Goal: Information Seeking & Learning: Learn about a topic

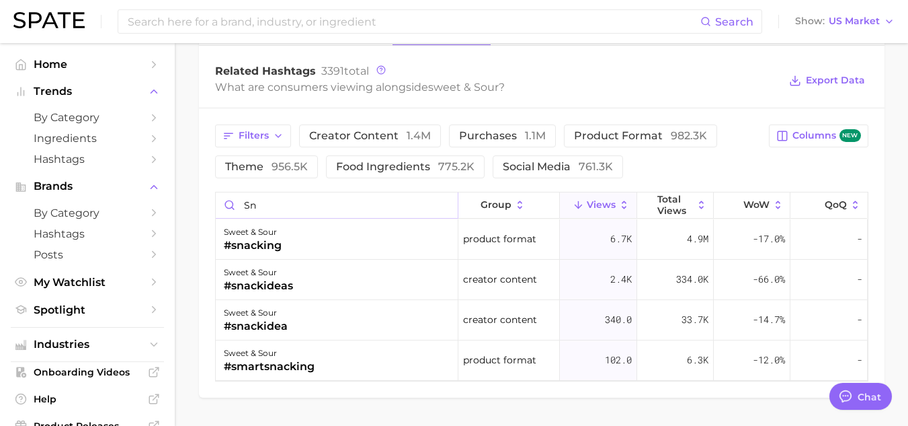
type input "s"
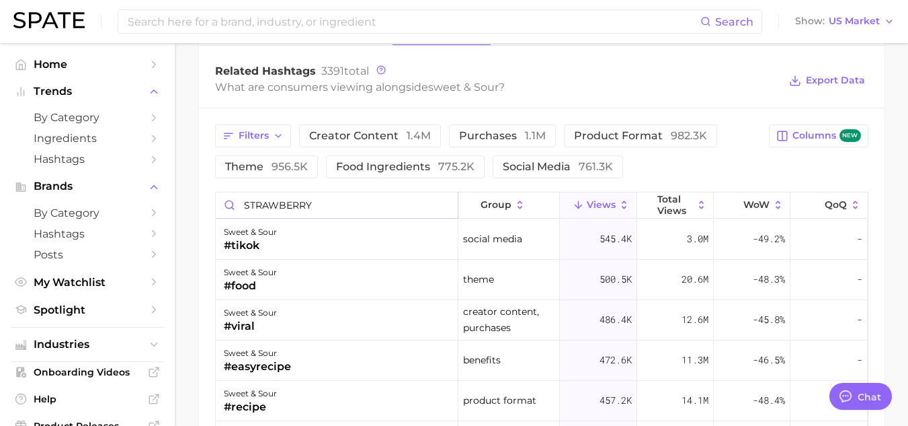
type input "STRAWBERRY"
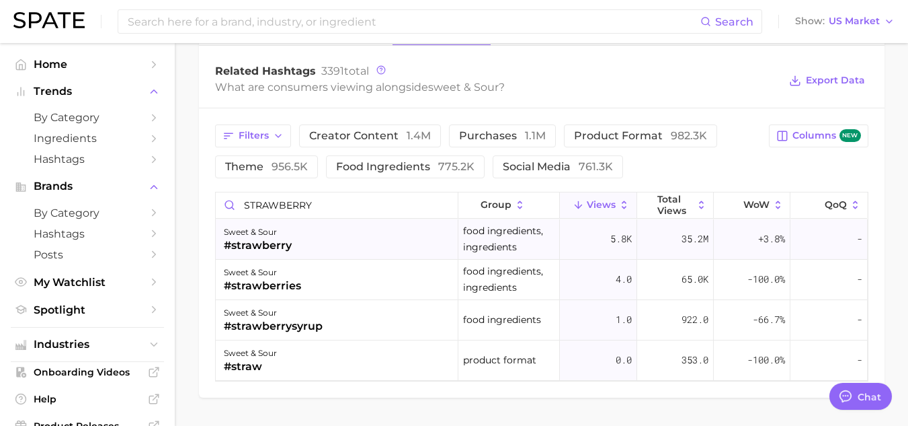
click at [409, 248] on div "sweet & sour #strawberry" at bounding box center [337, 239] width 243 height 40
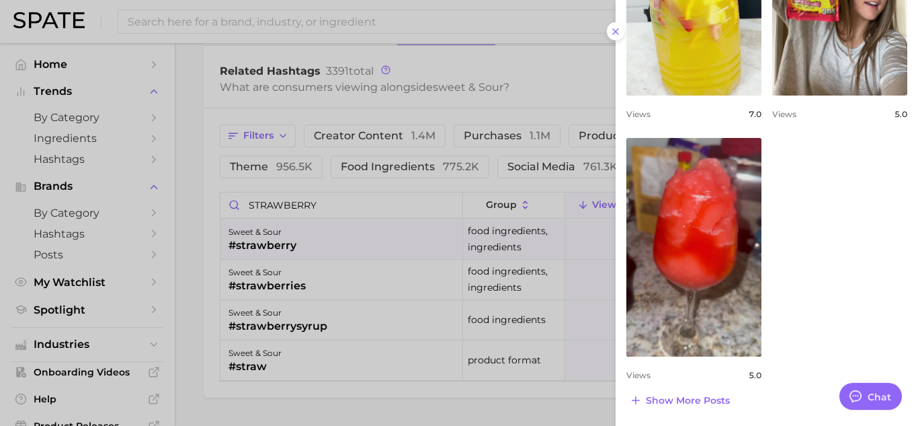
scroll to position [1065, 0]
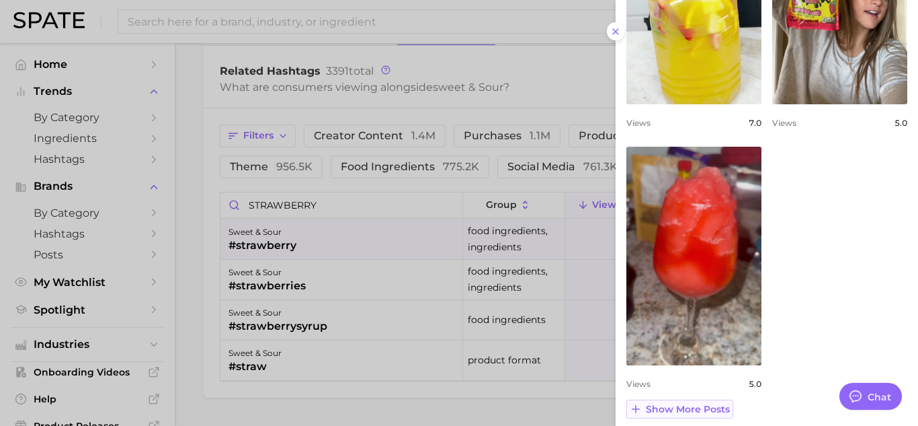
click at [701, 412] on span "Show more posts" at bounding box center [688, 408] width 84 height 11
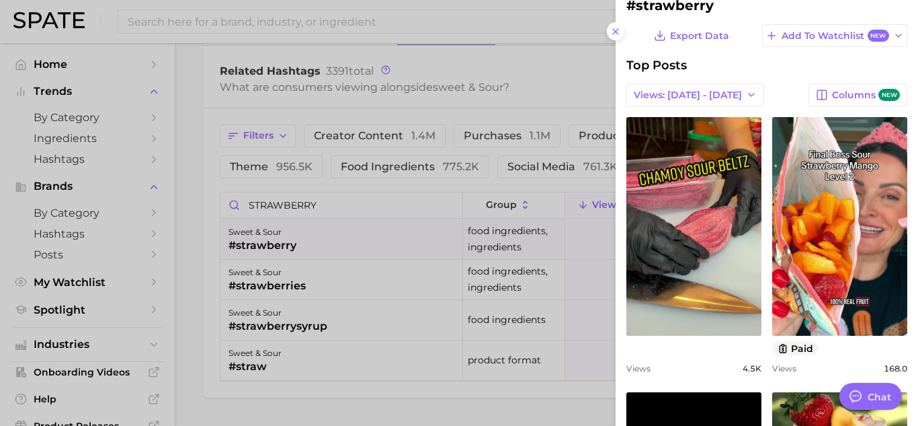
scroll to position [0, 0]
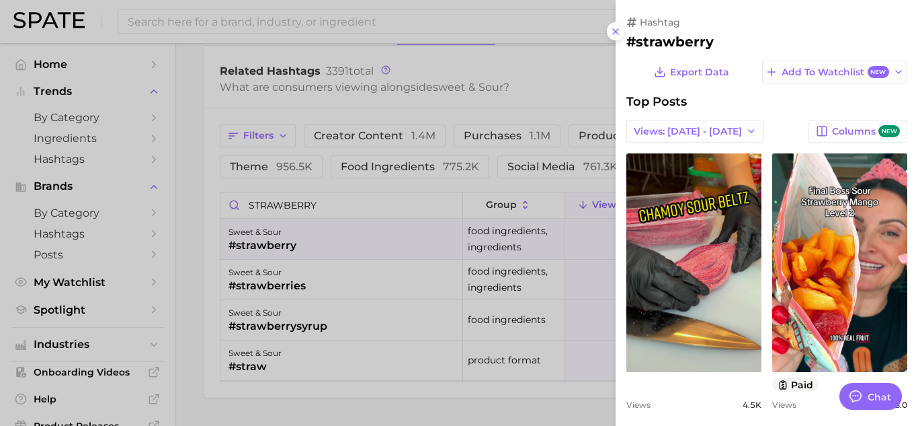
click at [282, 24] on div at bounding box center [459, 213] width 918 height 426
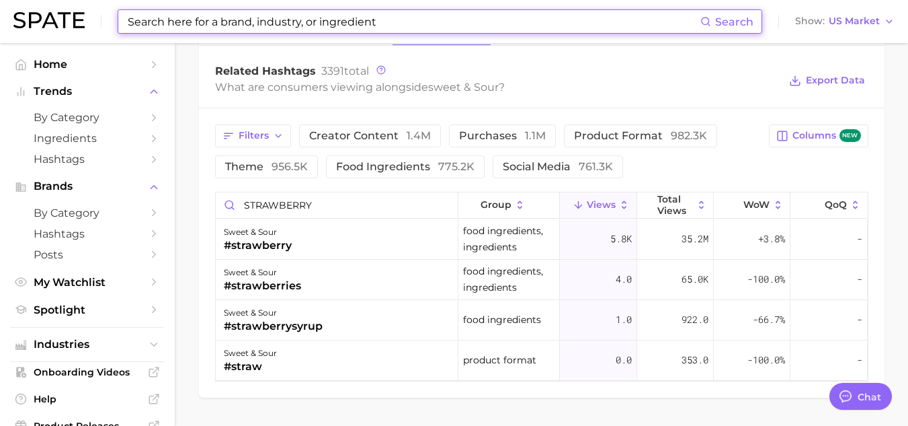
click at [282, 24] on input at bounding box center [413, 21] width 574 height 23
drag, startPoint x: 390, startPoint y: 19, endPoint x: 122, endPoint y: -2, distance: 268.4
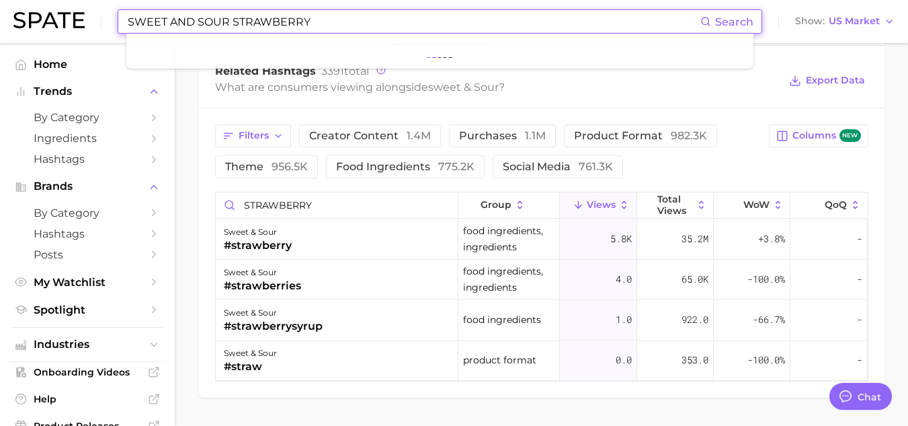
type input "SWEET AND SOUR STRAWBERRY"
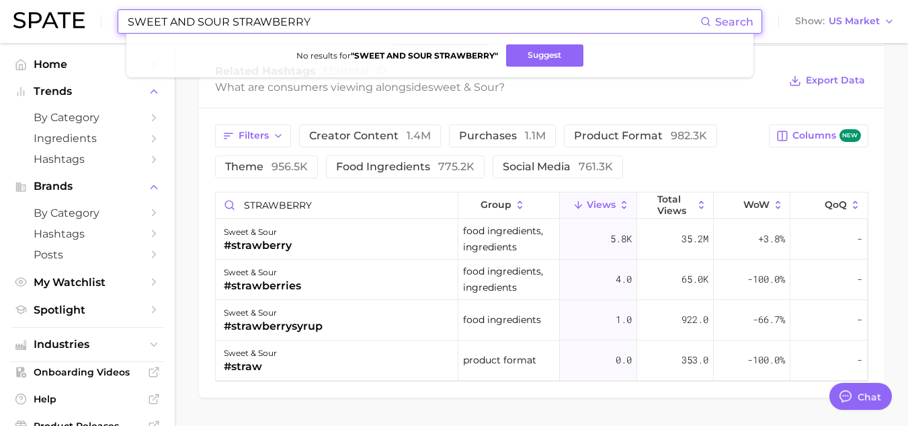
click at [313, 24] on input "SWEET AND SOUR STRAWBERRY" at bounding box center [413, 21] width 574 height 23
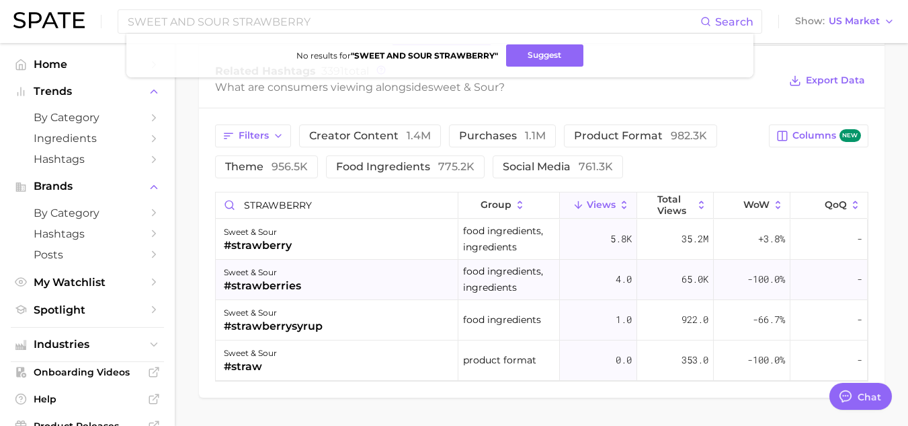
click at [265, 270] on div "sweet & sour" at bounding box center [262, 272] width 77 height 16
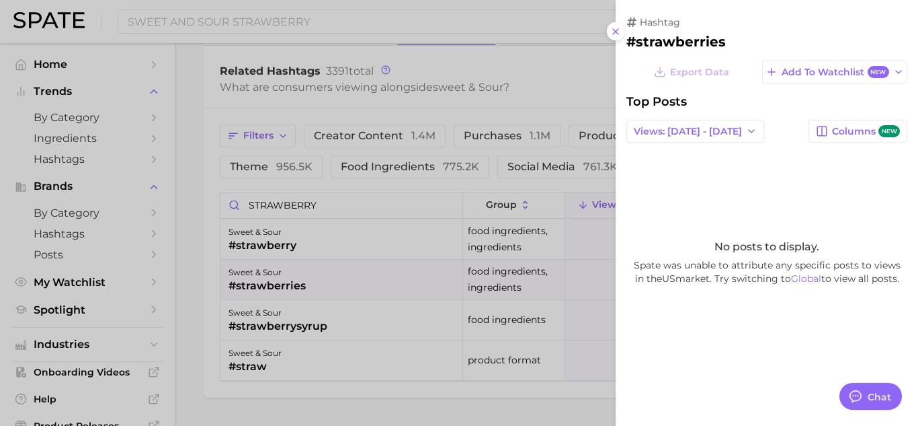
click at [397, 282] on div at bounding box center [459, 213] width 918 height 426
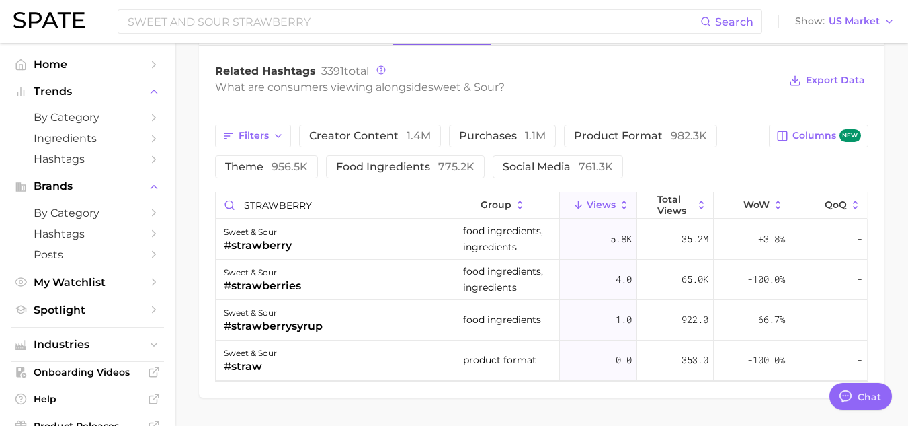
click at [397, 282] on div "sweet & sour #strawberries" at bounding box center [337, 279] width 243 height 40
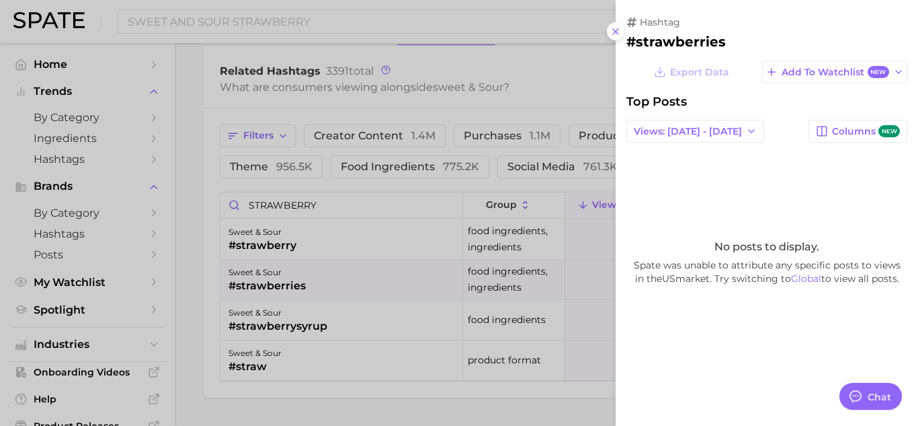
click at [342, 244] on div at bounding box center [459, 213] width 918 height 426
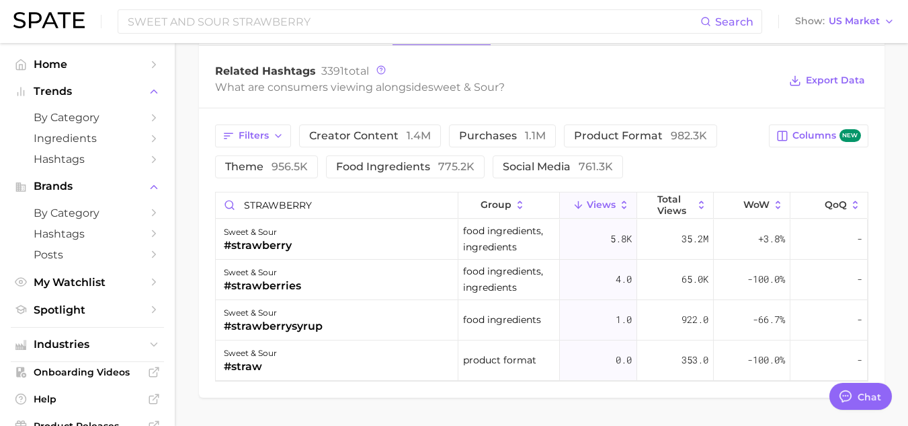
click at [342, 244] on div "sweet & sour #strawberry" at bounding box center [337, 239] width 243 height 40
